Goal: Information Seeking & Learning: Learn about a topic

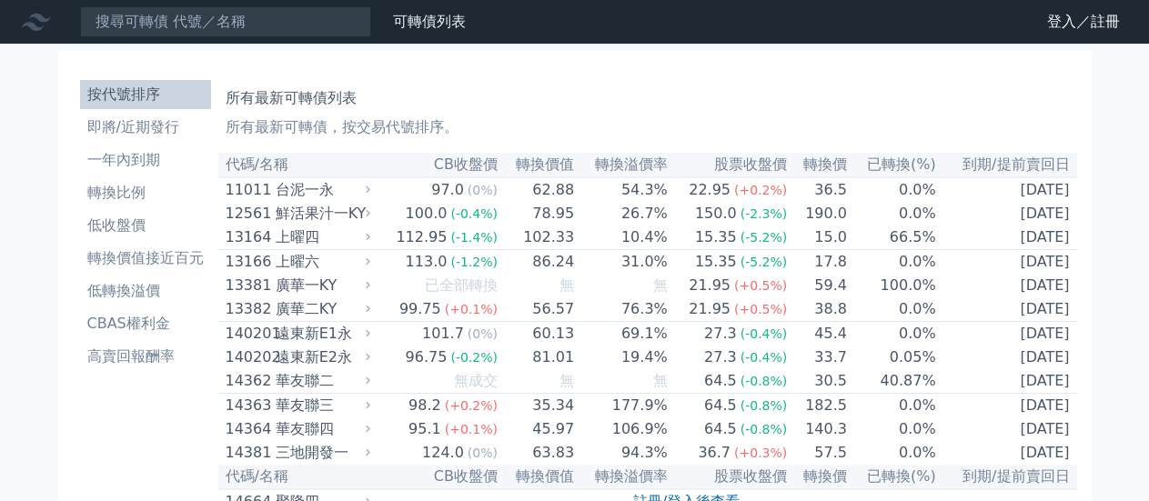
click at [1100, 18] on link "登入／註冊" at bounding box center [1084, 21] width 102 height 29
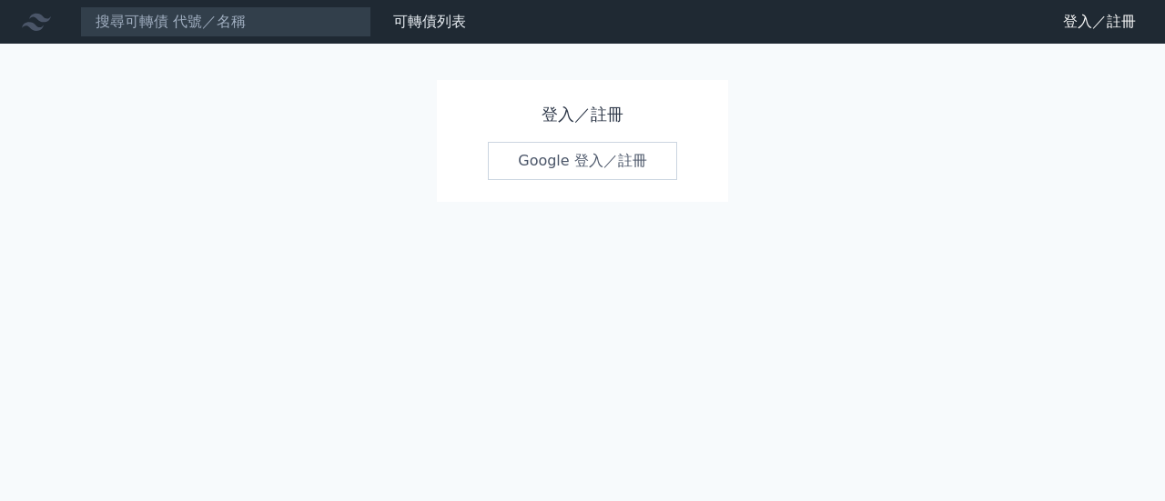
click at [562, 175] on link "Google 登入／註冊" at bounding box center [582, 161] width 189 height 38
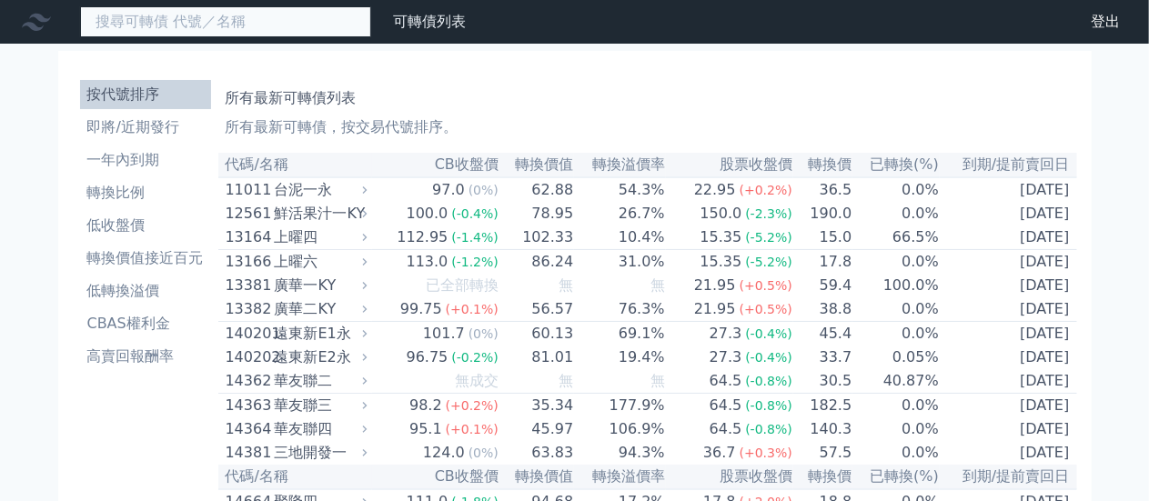
click at [191, 26] on input at bounding box center [225, 21] width 291 height 31
type input "ㄐ"
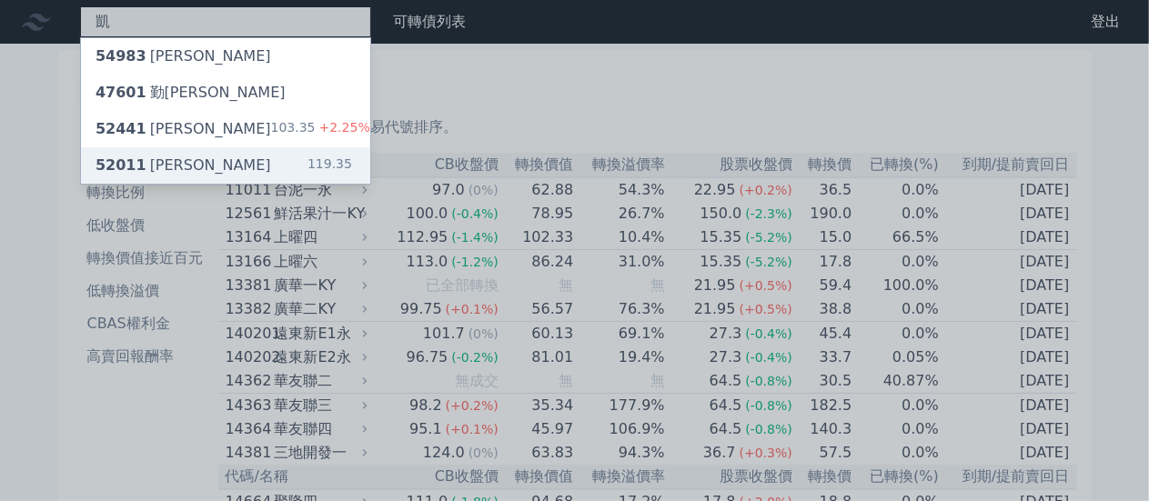
type input "凱"
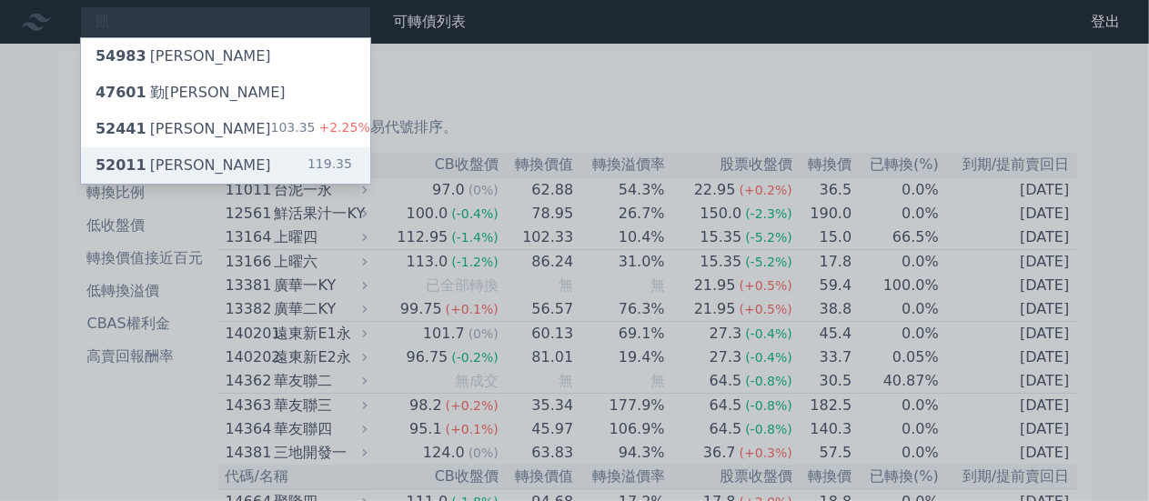
click at [231, 167] on div "52011 [PERSON_NAME]一 119.35" at bounding box center [225, 165] width 289 height 36
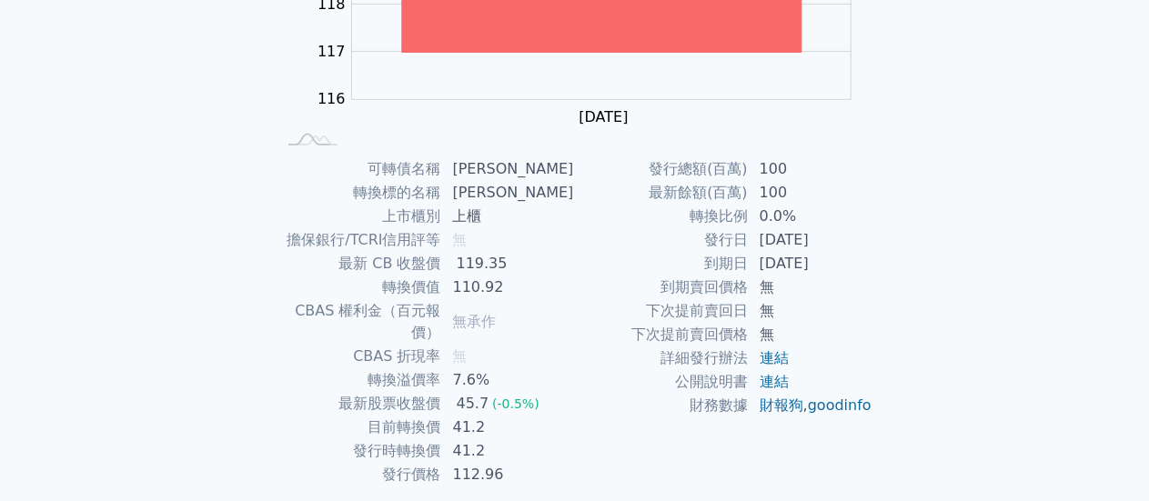
scroll to position [340, 0]
